Goal: Information Seeking & Learning: Learn about a topic

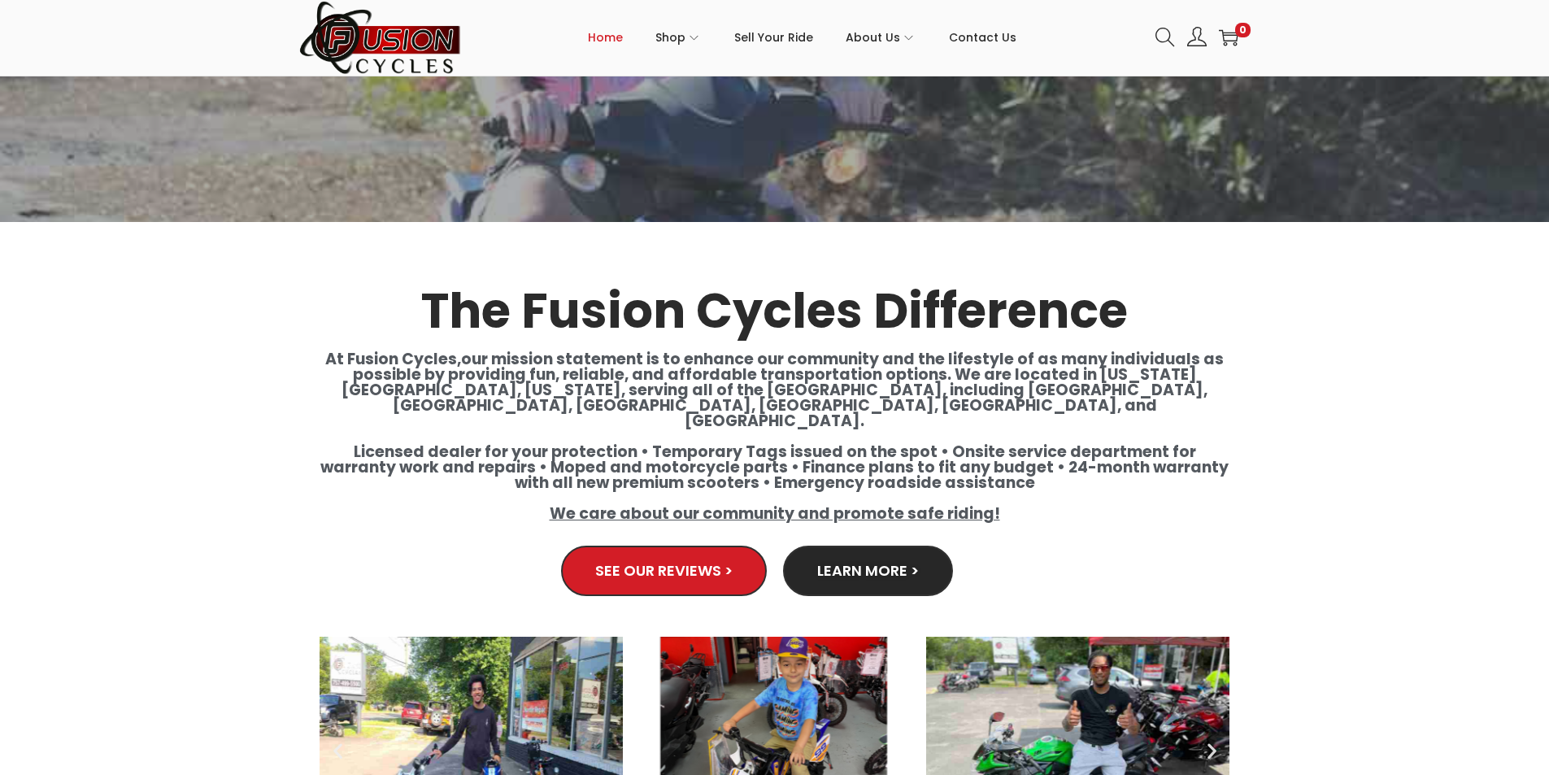
scroll to position [2765, 0]
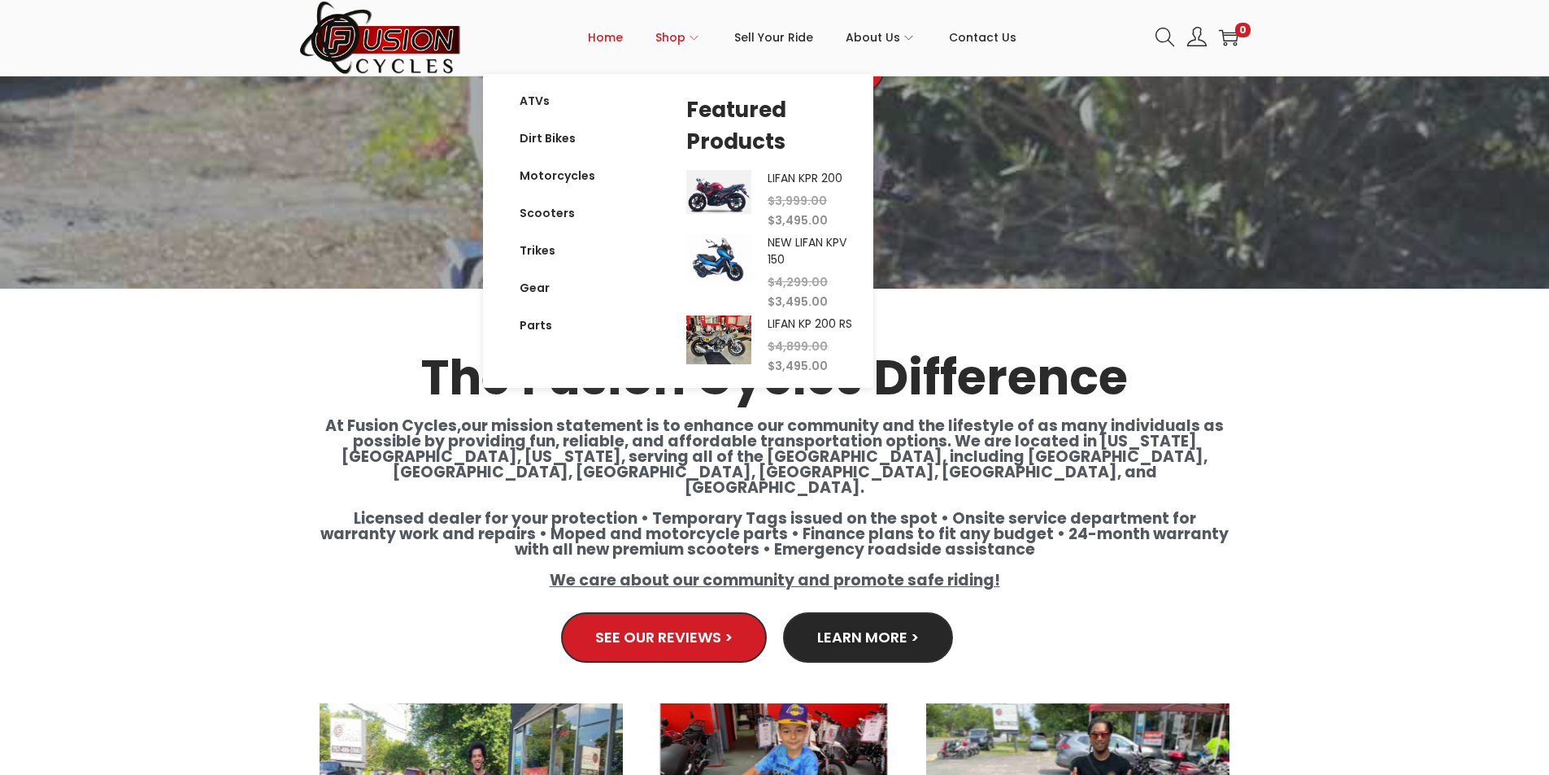
click at [697, 37] on icon "Primary navigation" at bounding box center [694, 37] width 9 height 9
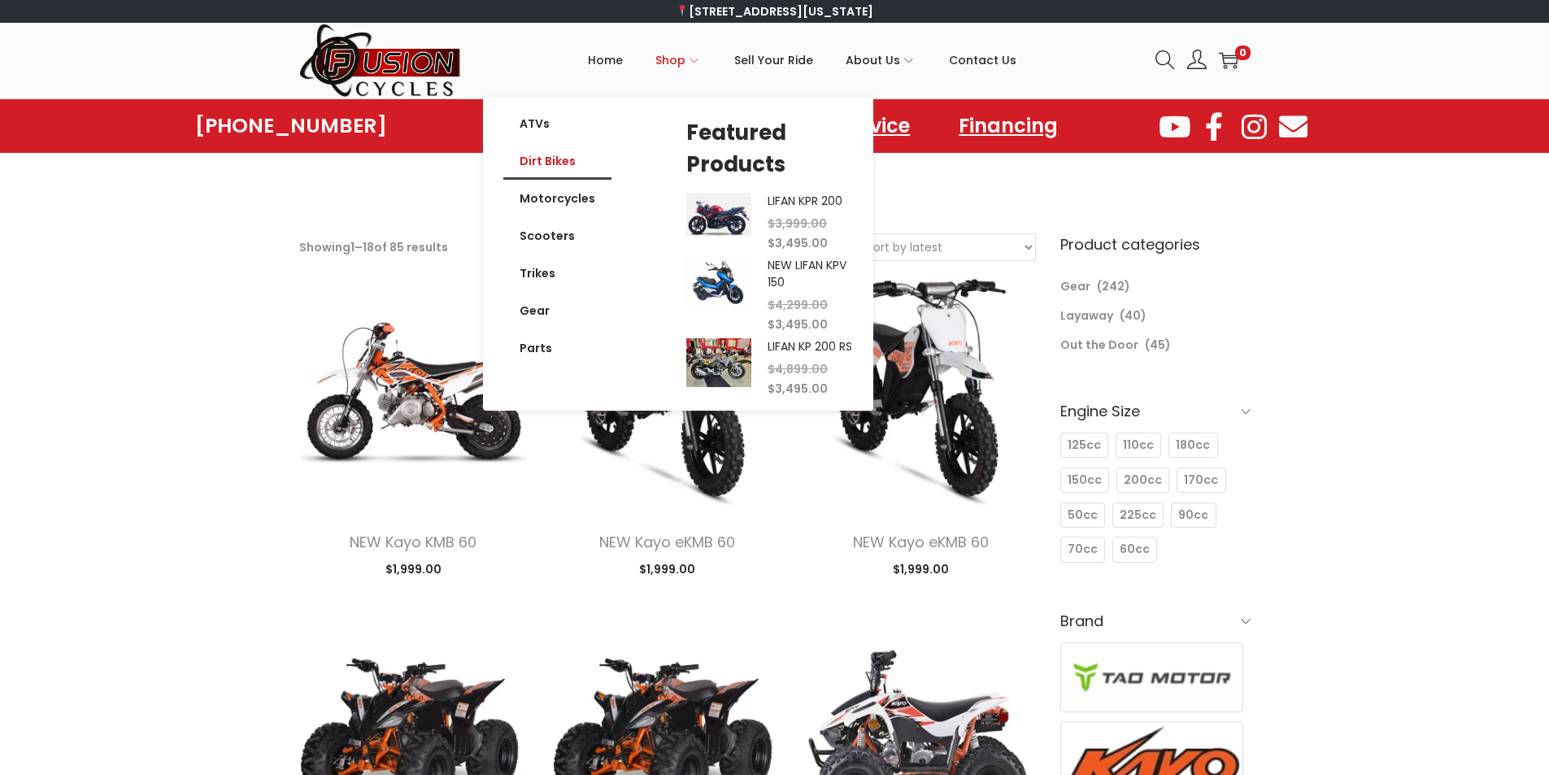
click at [575, 160] on link "Dirt Bikes" at bounding box center [557, 160] width 108 height 37
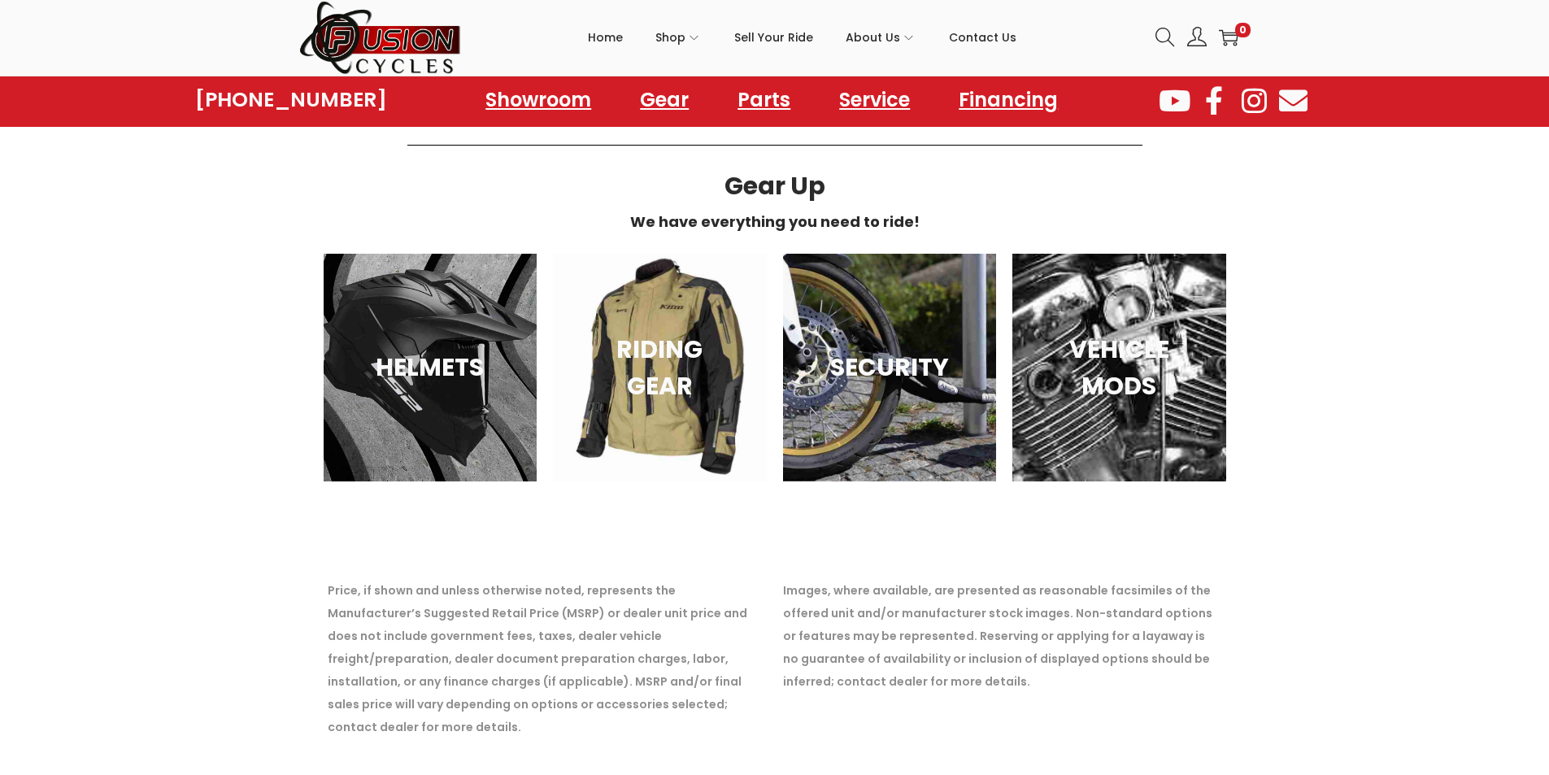
scroll to position [1235, 0]
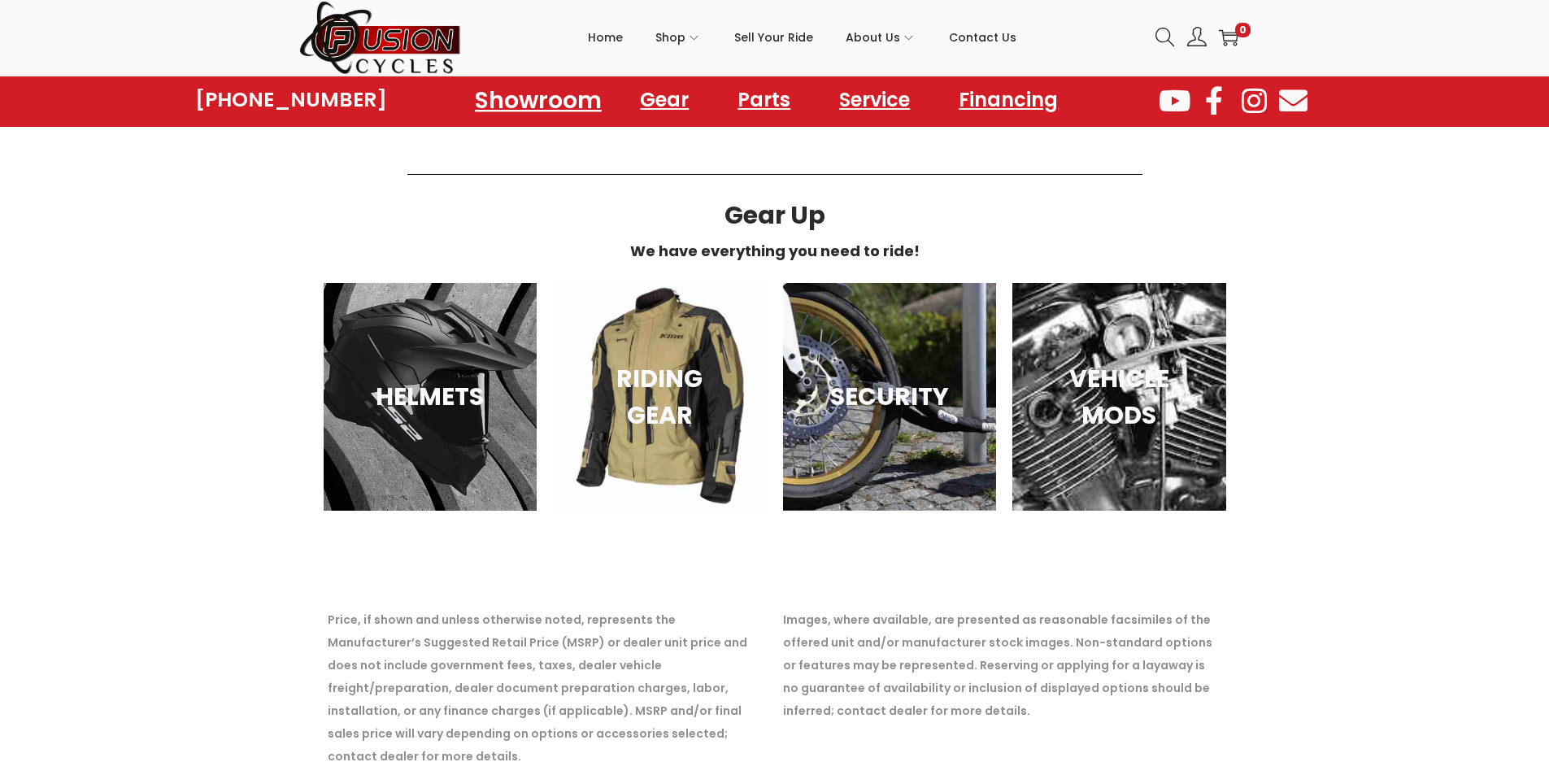
click at [570, 106] on link "Showroom" at bounding box center [538, 99] width 166 height 45
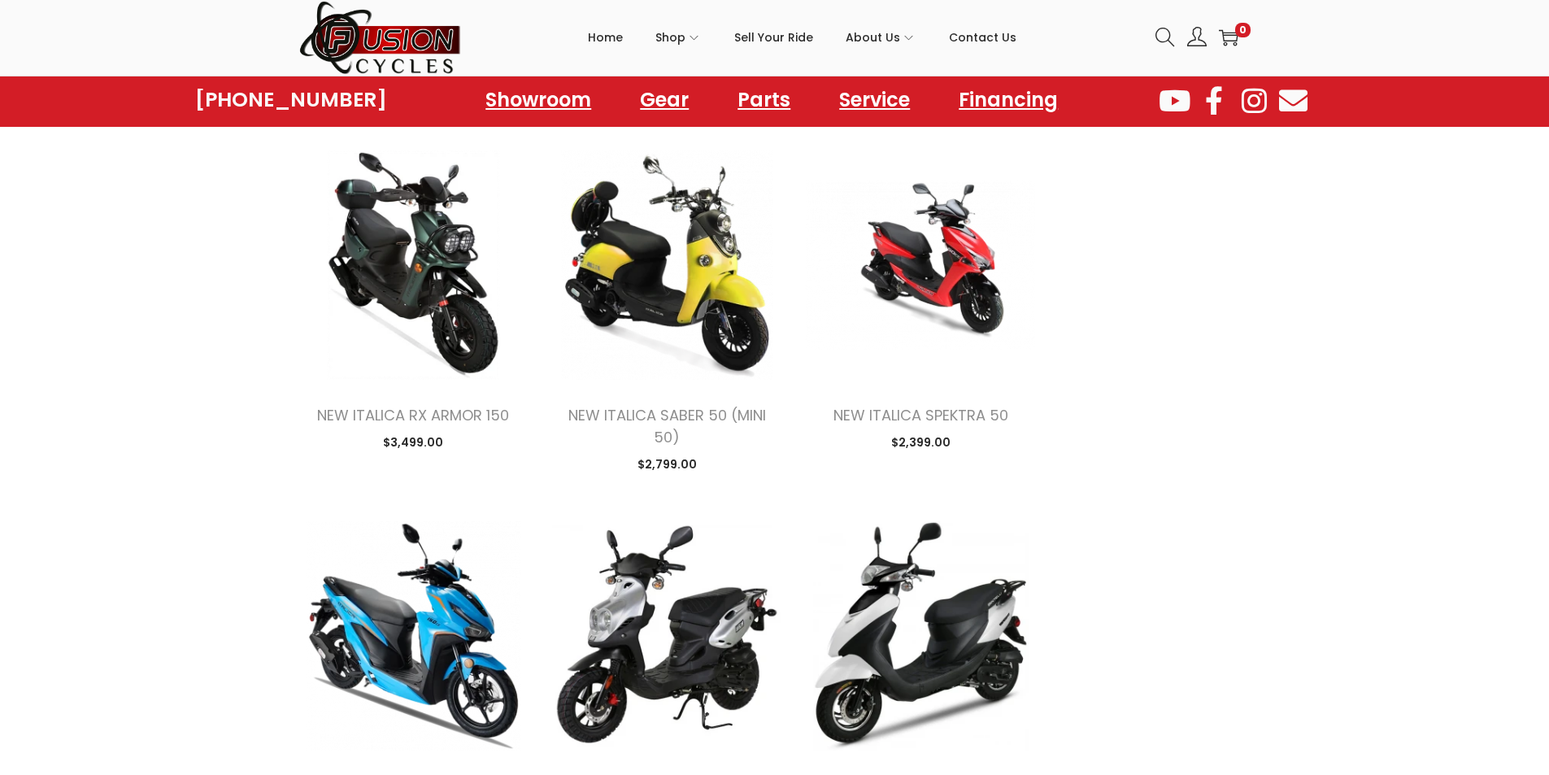
scroll to position [2277, 0]
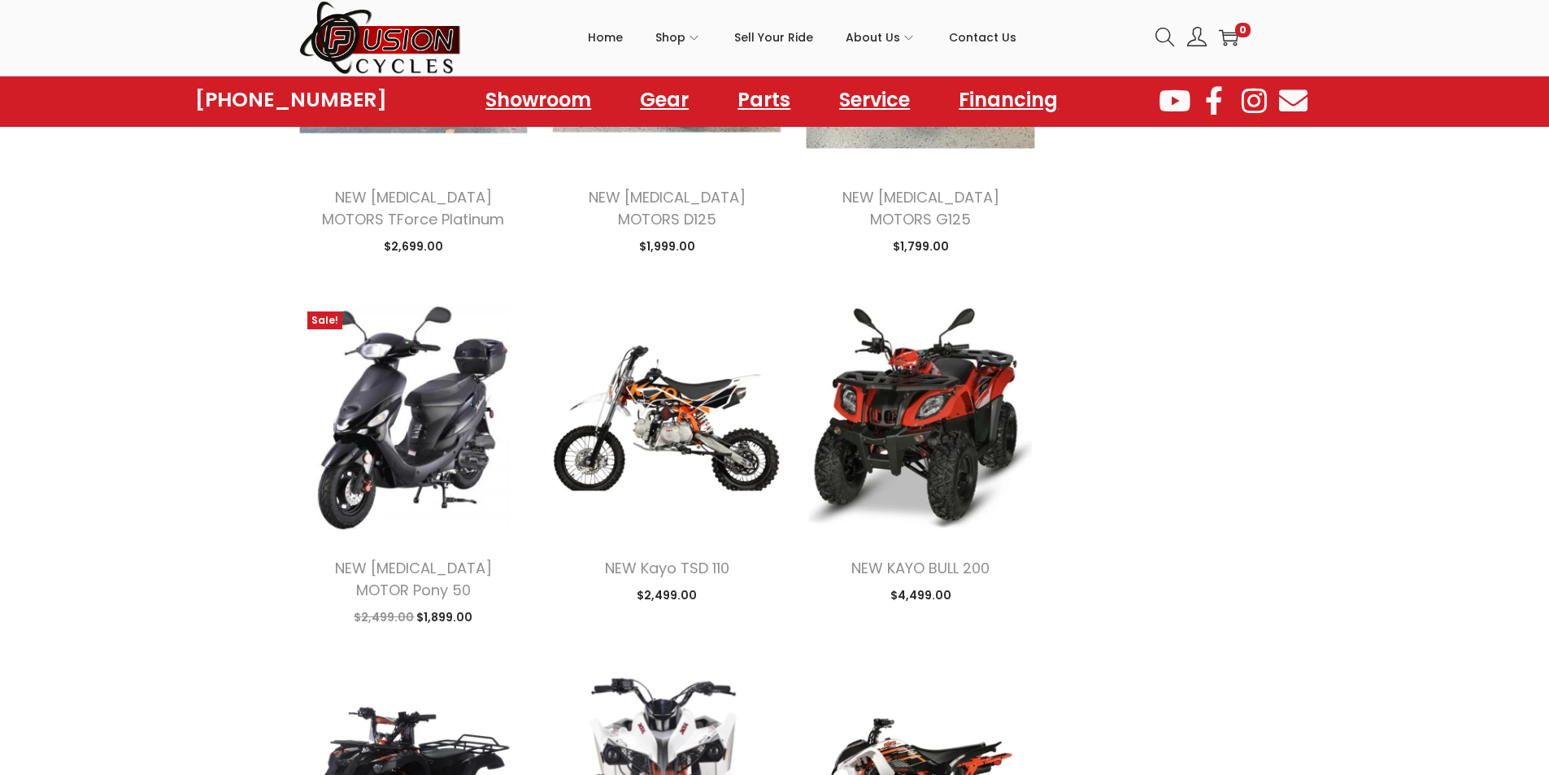
scroll to position [4228, 0]
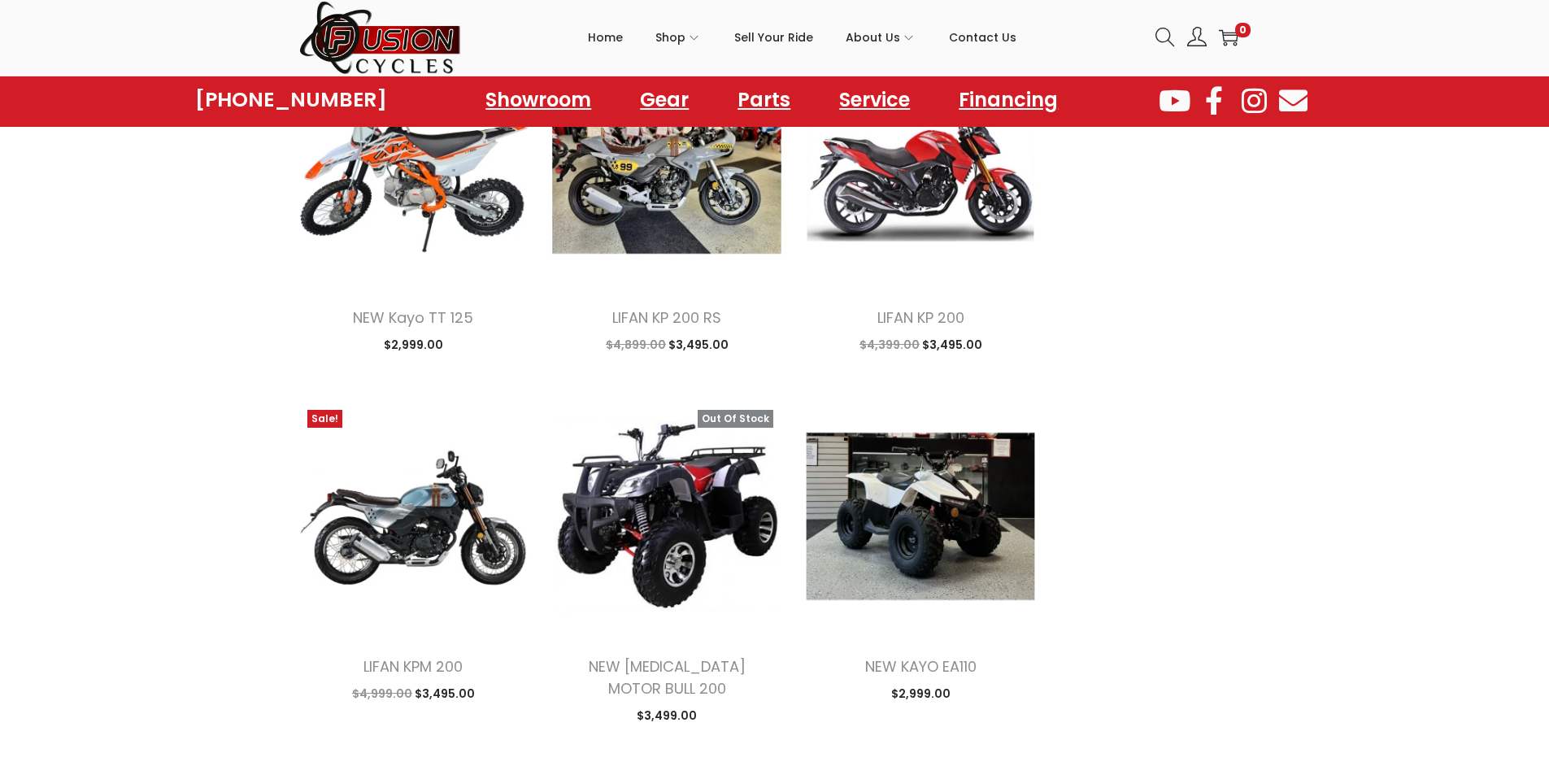
scroll to position [3252, 0]
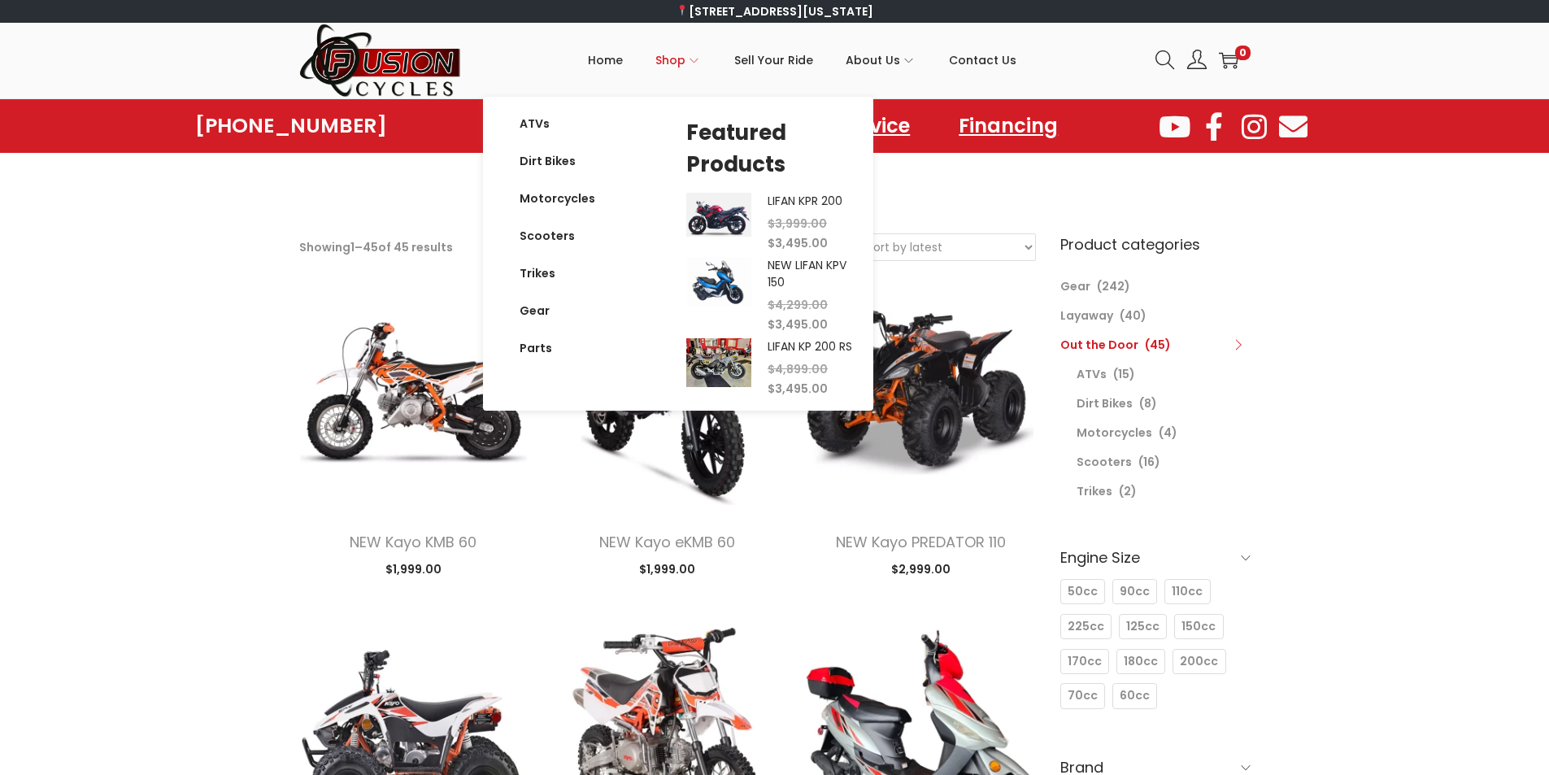
click at [685, 59] on span "Shop" at bounding box center [670, 60] width 30 height 41
click at [549, 275] on link "Trikes" at bounding box center [557, 273] width 108 height 37
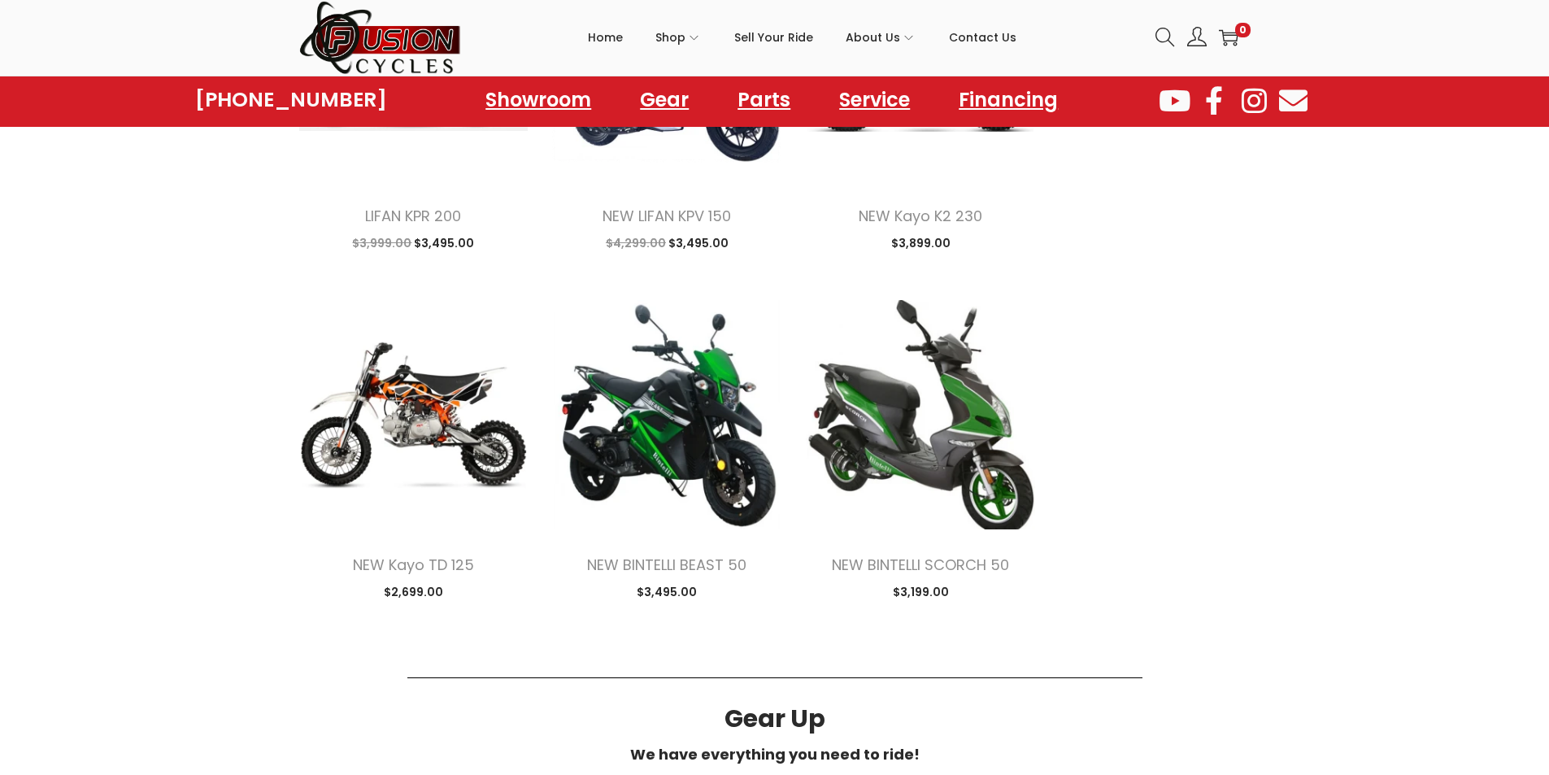
scroll to position [1870, 0]
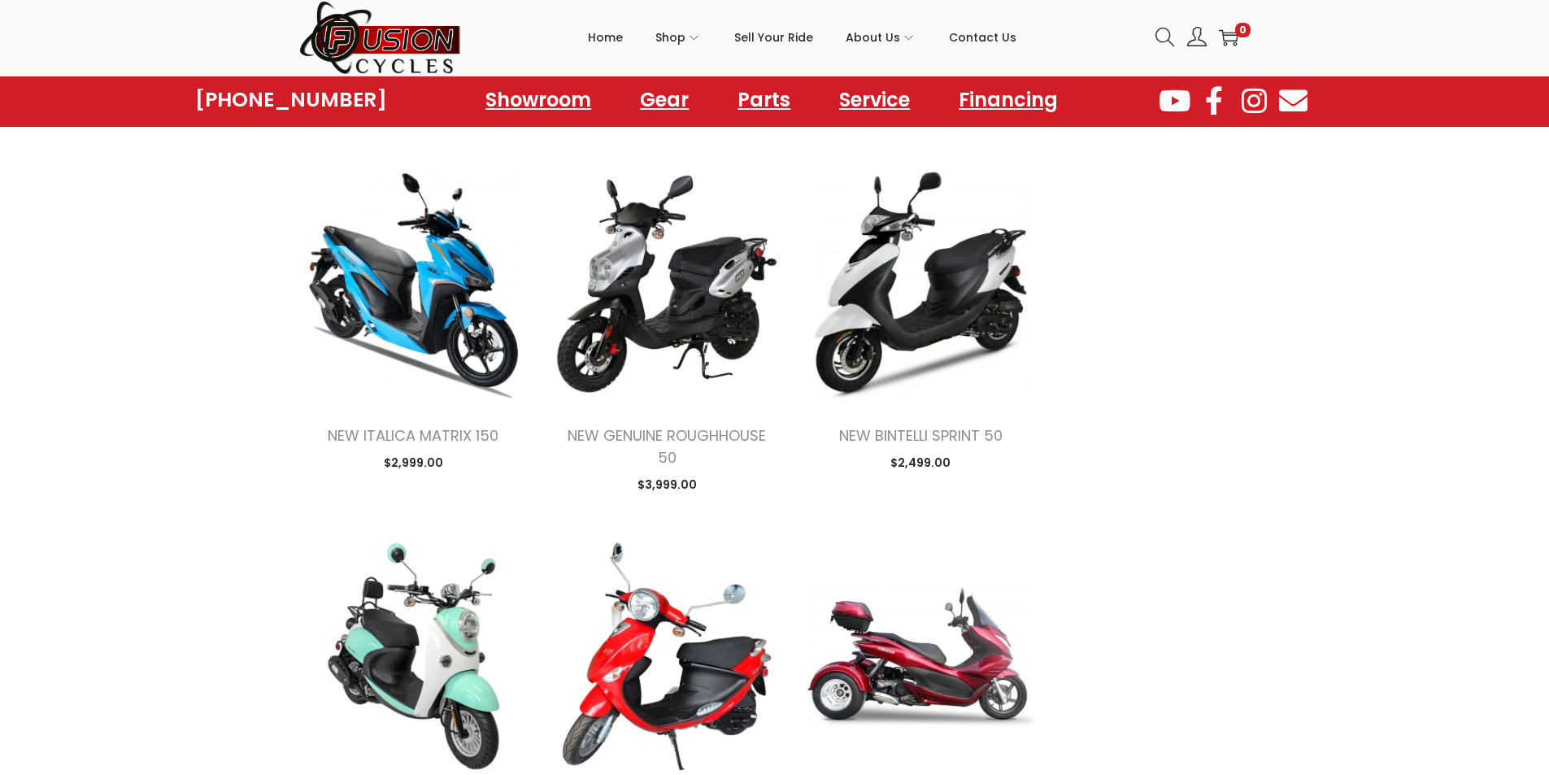
scroll to position [2617, 0]
